Goal: Transaction & Acquisition: Download file/media

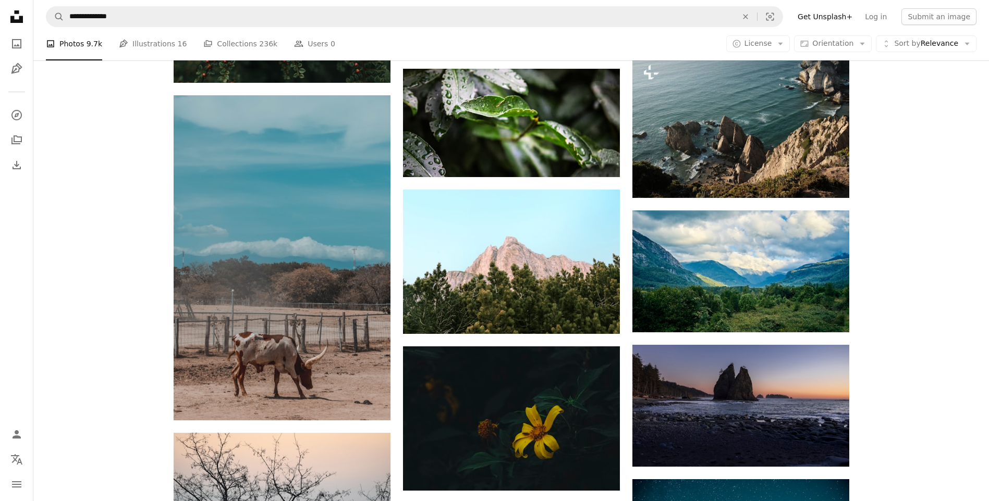
scroll to position [7196, 0]
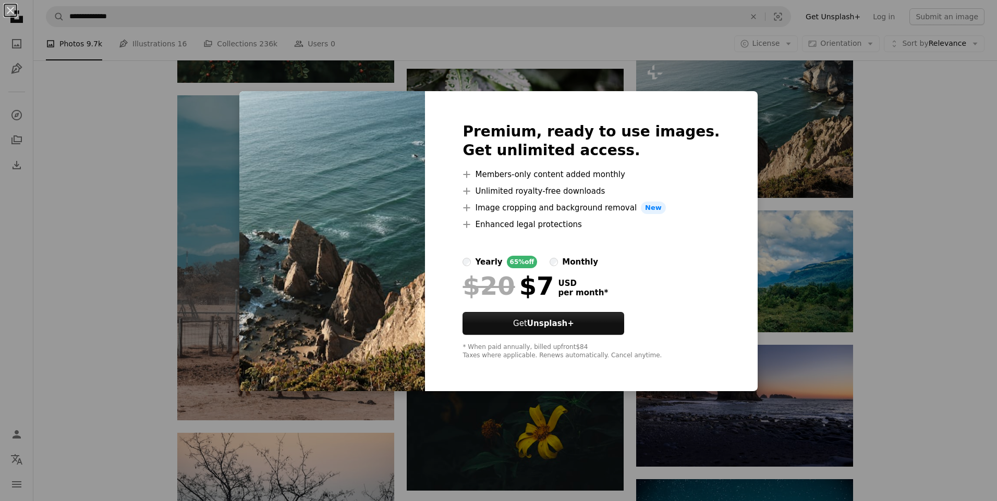
click at [810, 220] on div "An X shape Premium, ready to use images. Get unlimited access. A plus sign Memb…" at bounding box center [498, 250] width 997 height 501
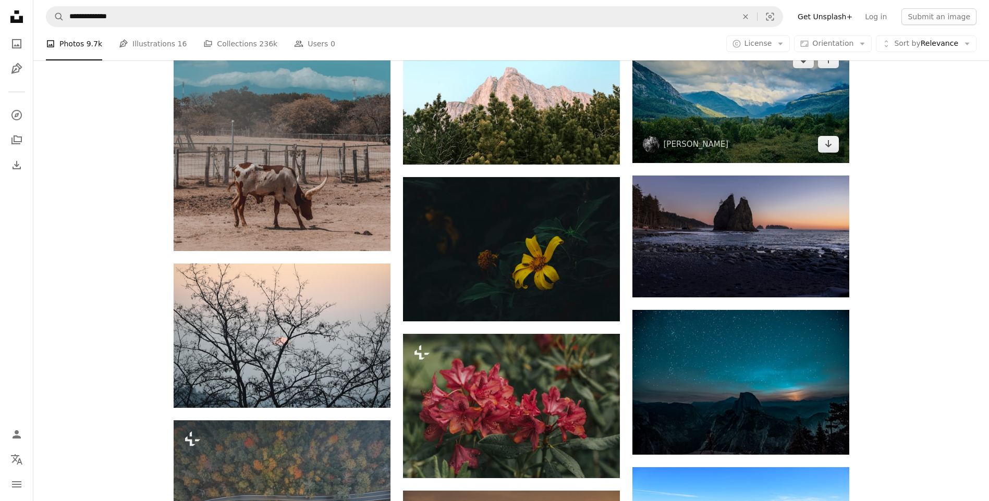
scroll to position [7405, 0]
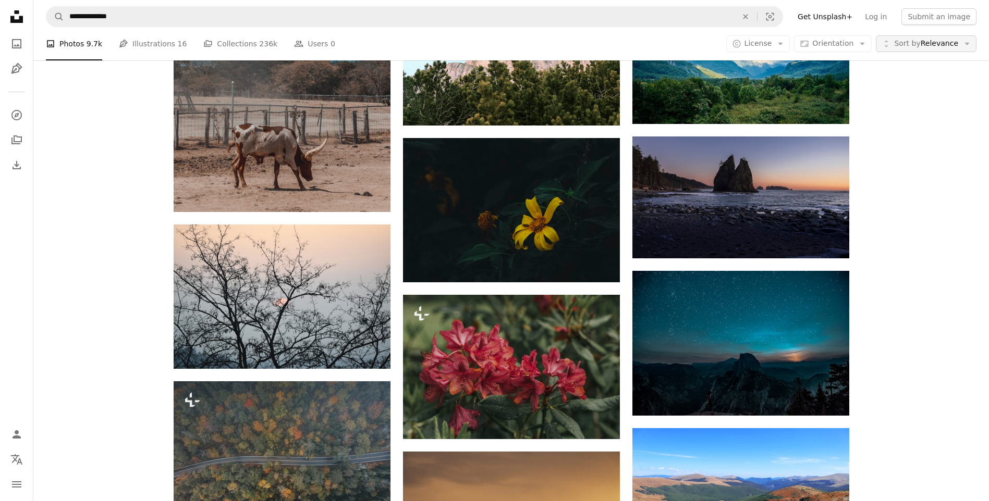
click at [941, 40] on span "Sort by Relevance" at bounding box center [926, 44] width 64 height 10
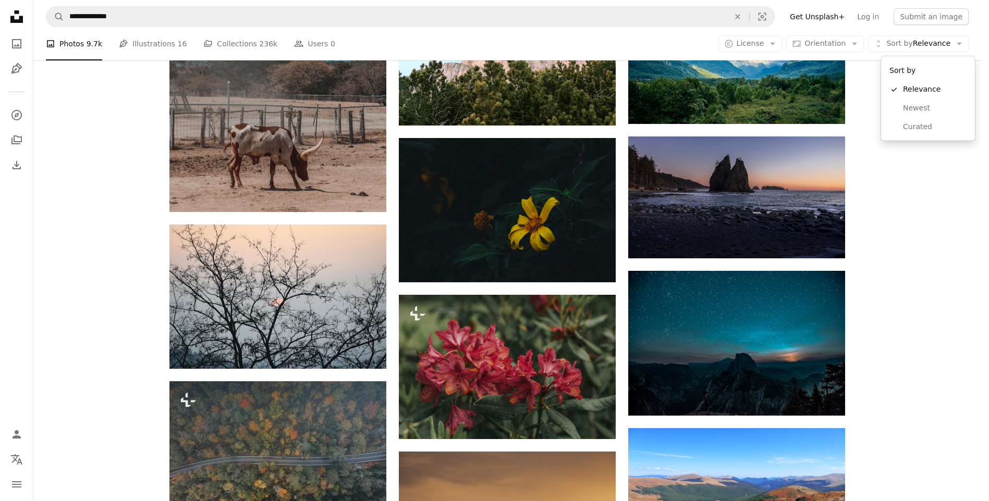
click at [775, 45] on body "**********" at bounding box center [490, 250] width 981 height 501
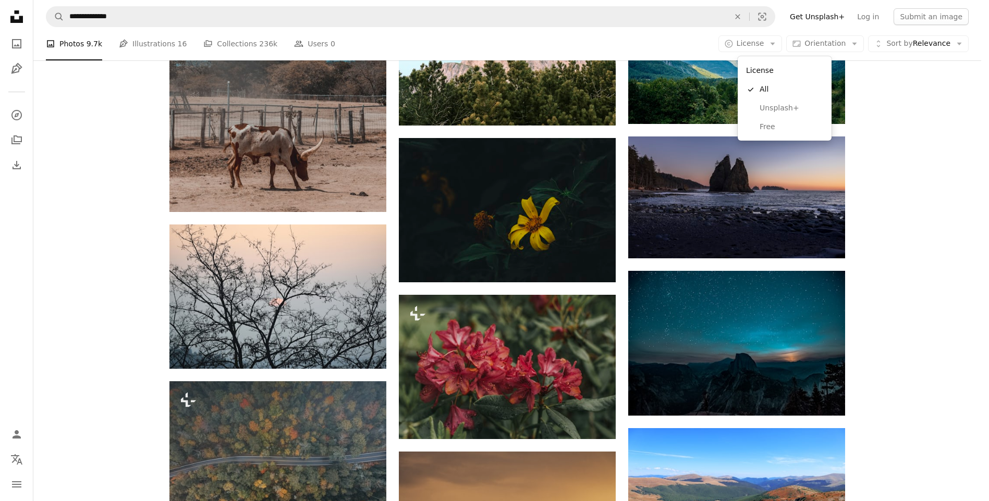
click at [764, 45] on span "License" at bounding box center [751, 43] width 28 height 8
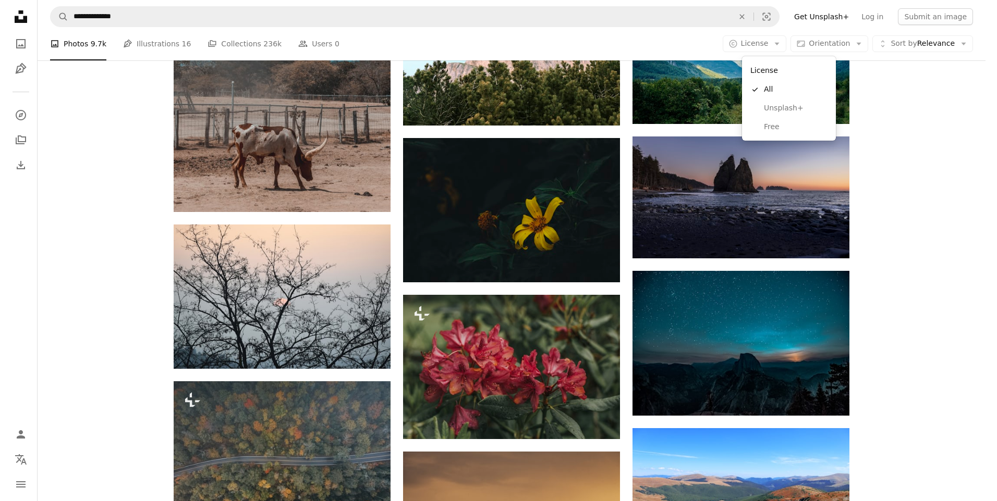
scroll to position [0, 0]
click at [762, 123] on span "Free" at bounding box center [791, 127] width 64 height 10
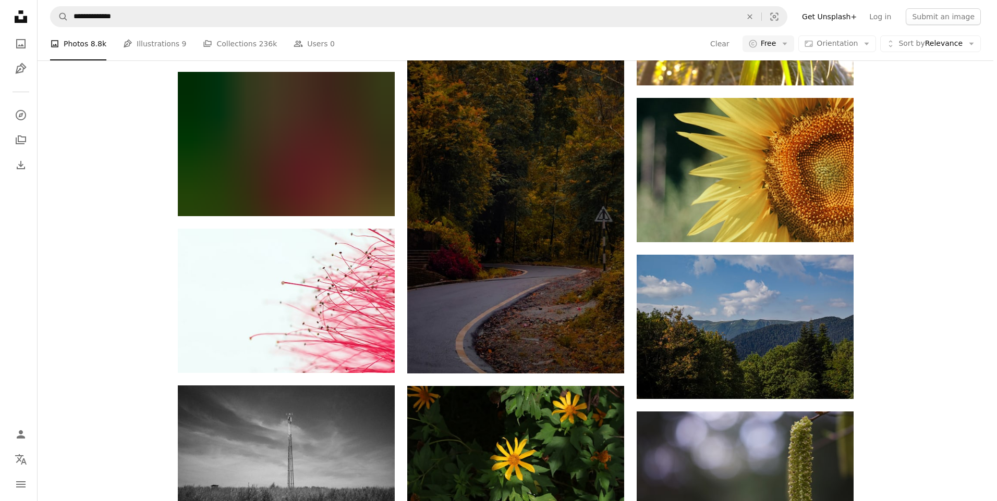
scroll to position [5525, 0]
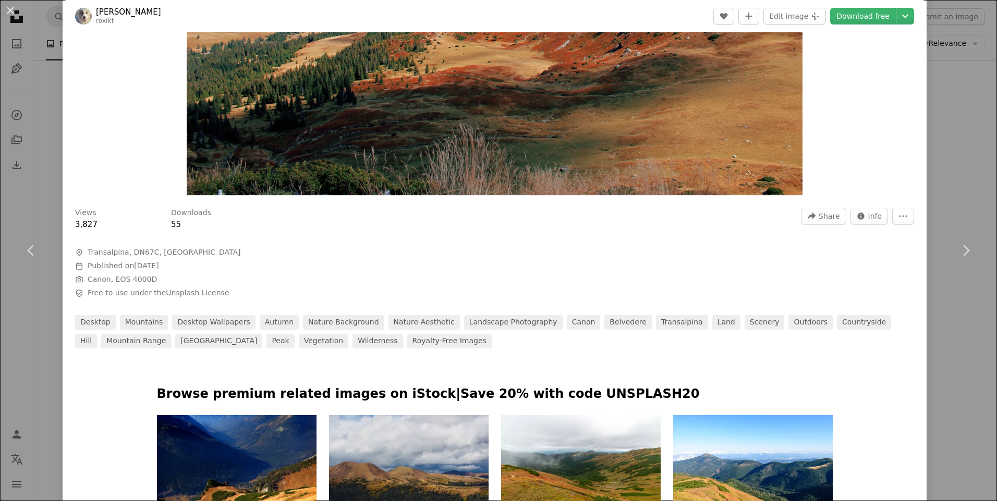
scroll to position [469, 0]
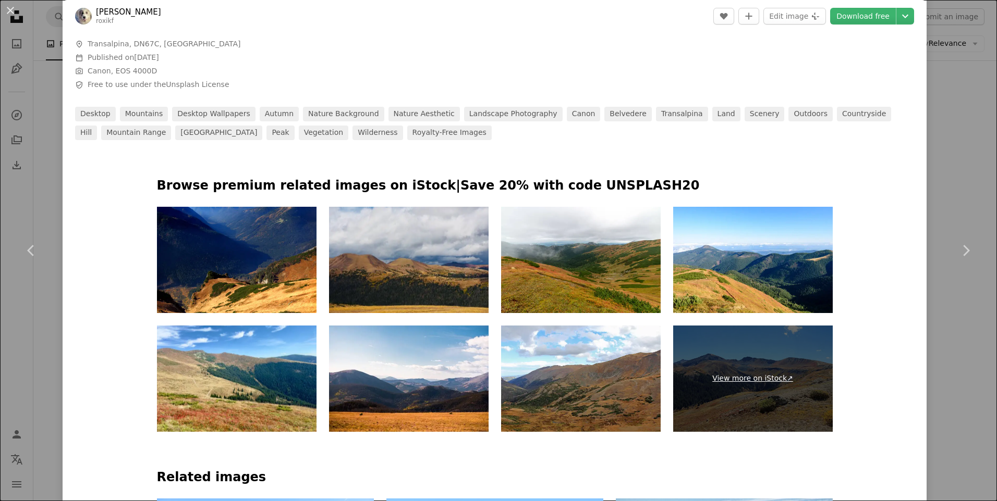
click at [748, 372] on link "View more on iStock ↗" at bounding box center [752, 379] width 159 height 106
